Goal: Find specific page/section: Find specific page/section

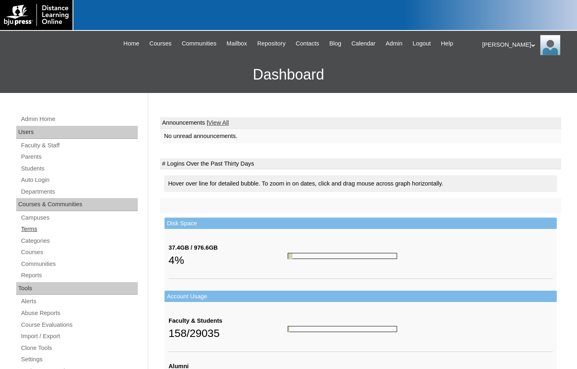
click at [36, 233] on link "Terms" at bounding box center [79, 229] width 118 height 10
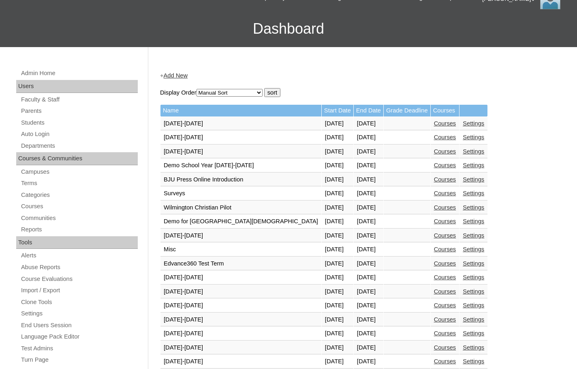
scroll to position [203, 0]
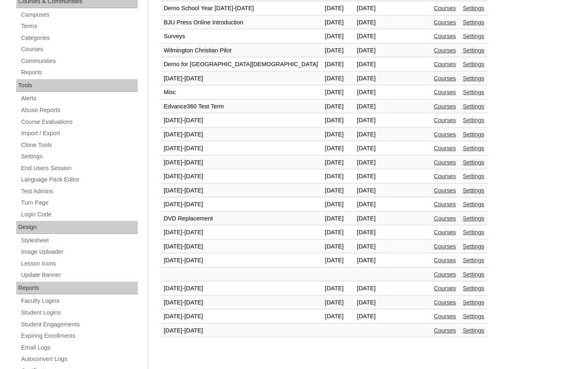
click at [434, 328] on link "Courses" at bounding box center [445, 330] width 22 height 6
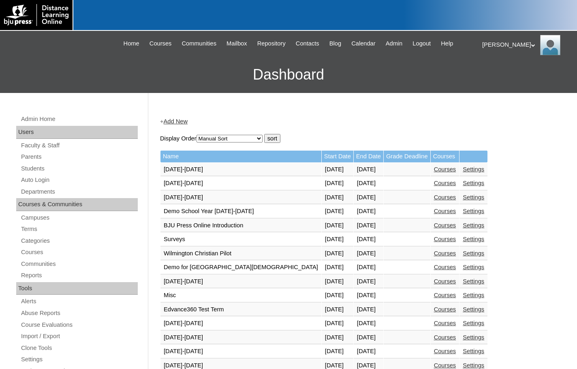
scroll to position [200, 0]
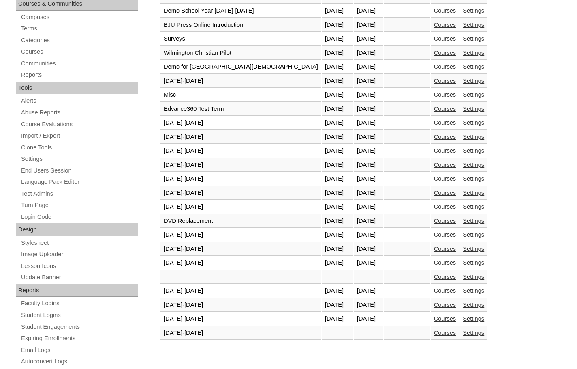
click at [434, 318] on link "Courses" at bounding box center [445, 318] width 22 height 6
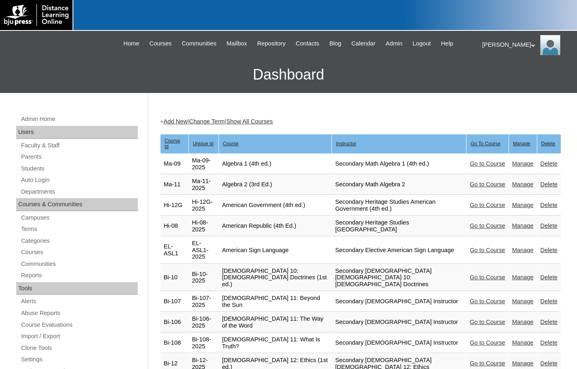
scroll to position [1760, 0]
